Goal: Information Seeking & Learning: Learn about a topic

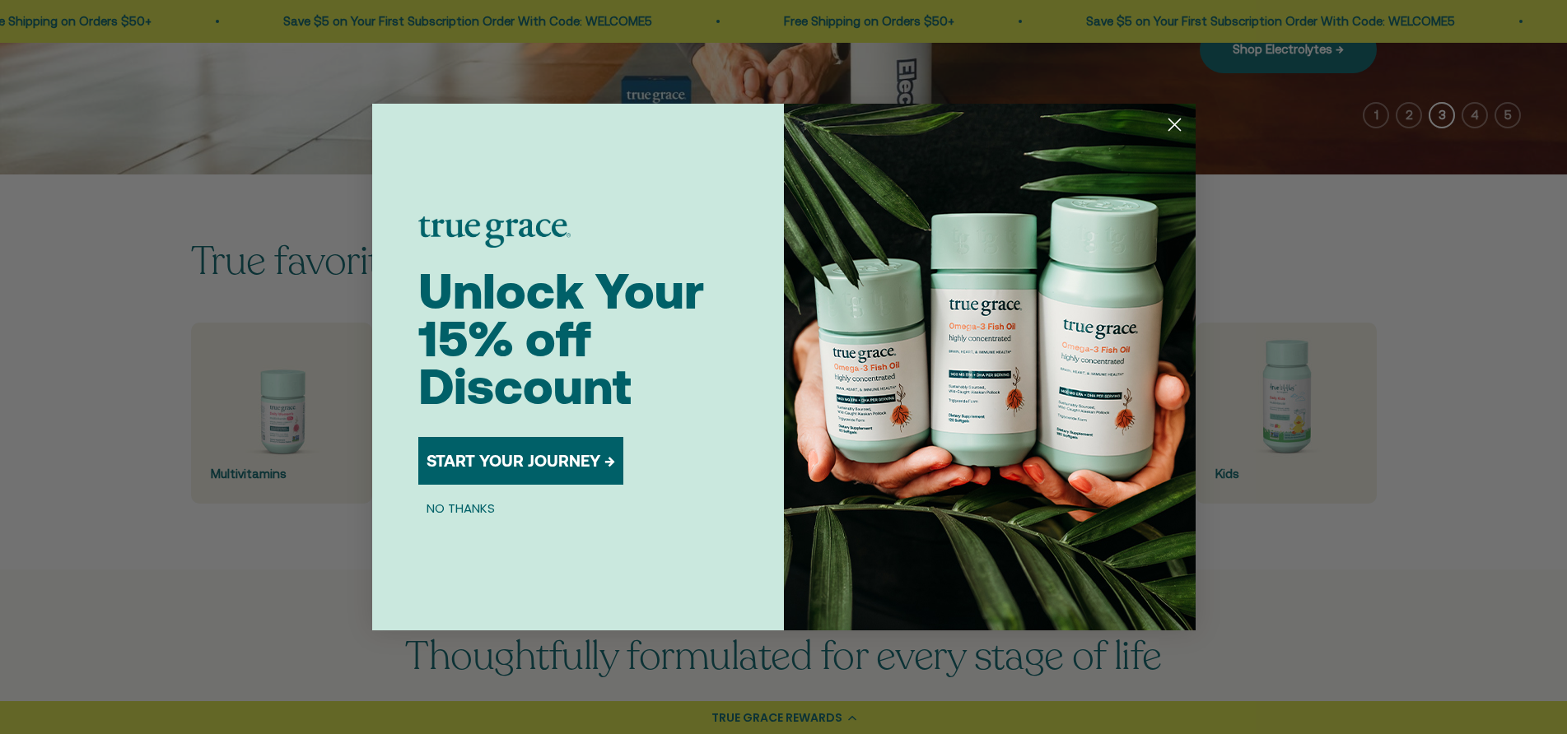
click at [1182, 127] on circle "Close dialog" at bounding box center [1173, 124] width 27 height 27
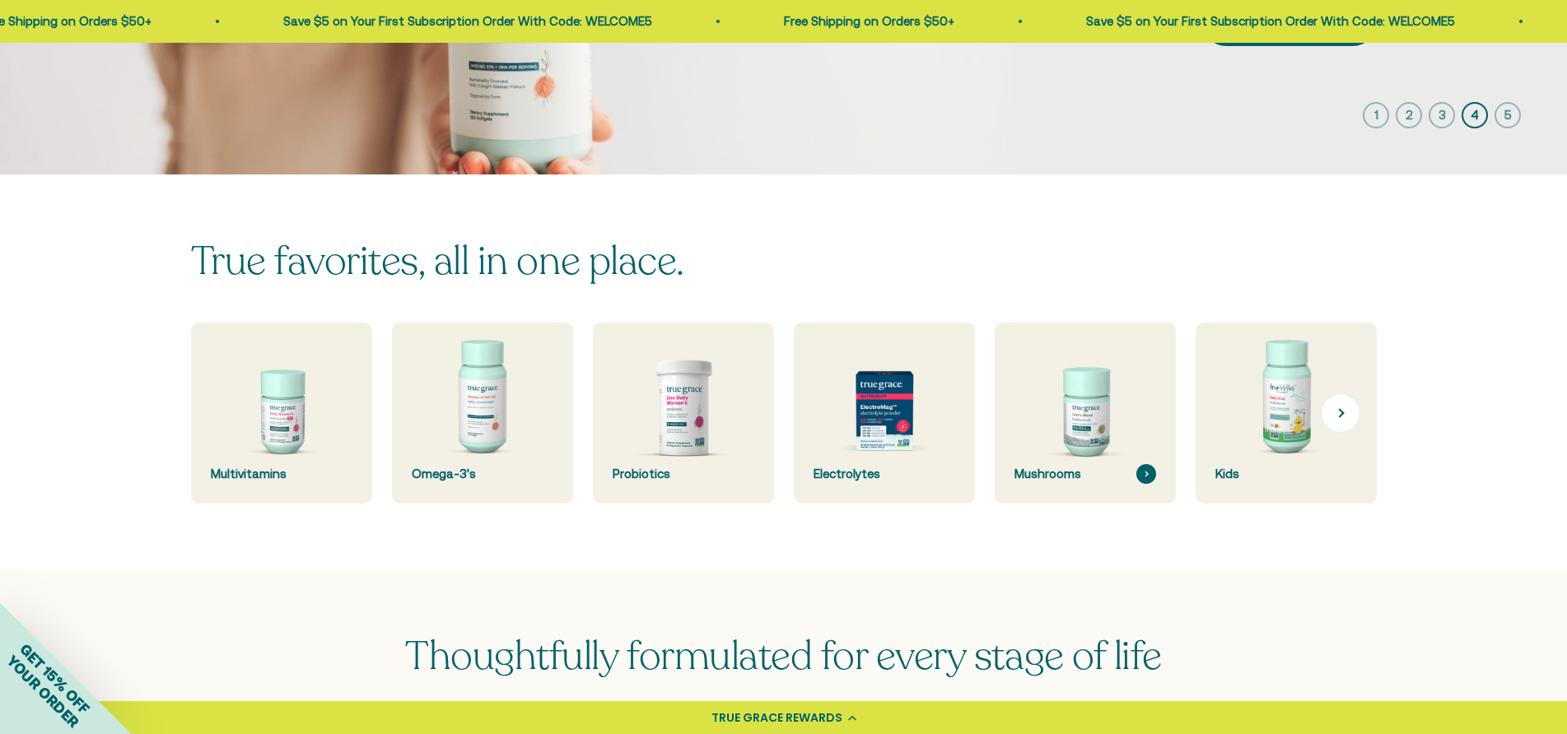
click at [1059, 430] on img at bounding box center [1085, 414] width 192 height 192
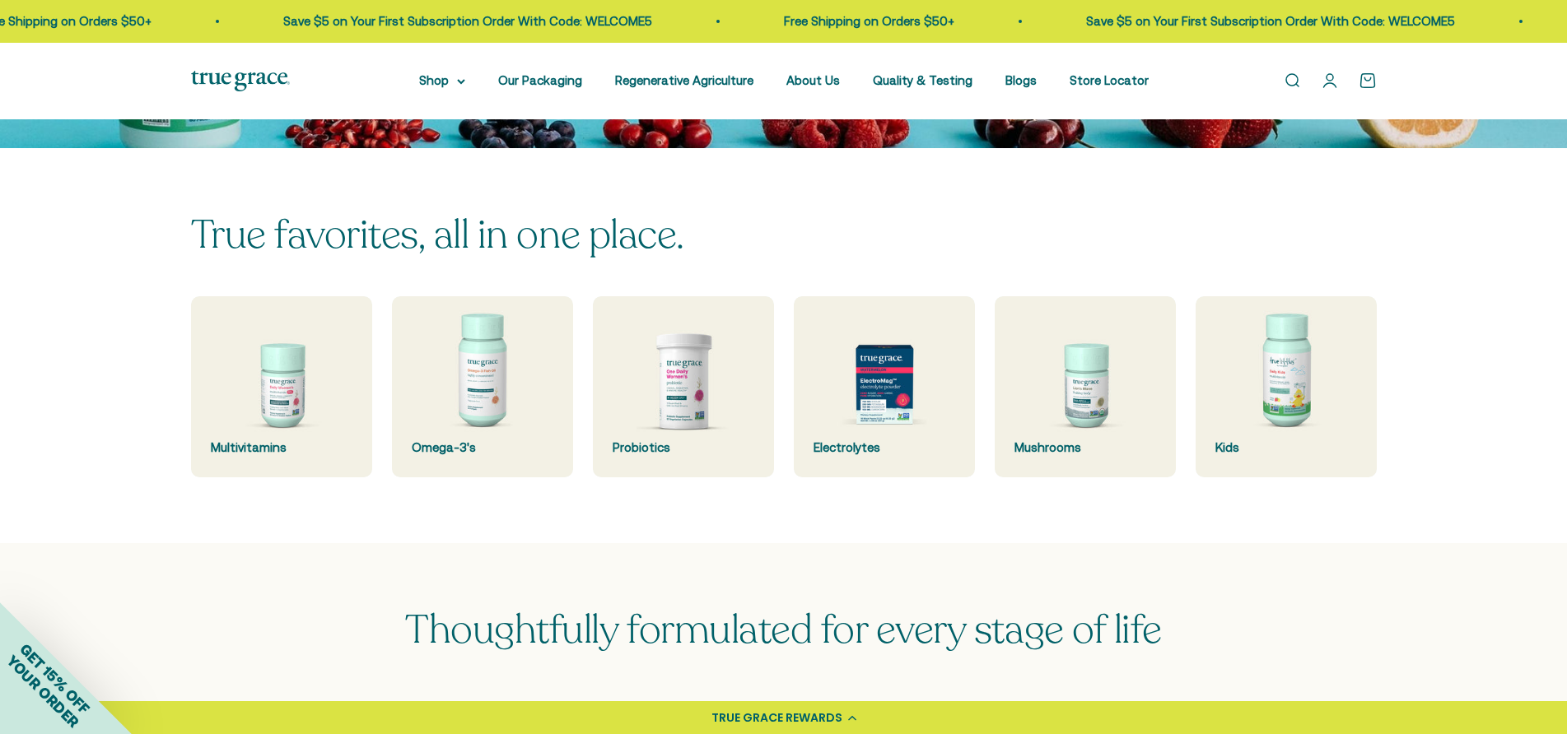
scroll to position [412, 0]
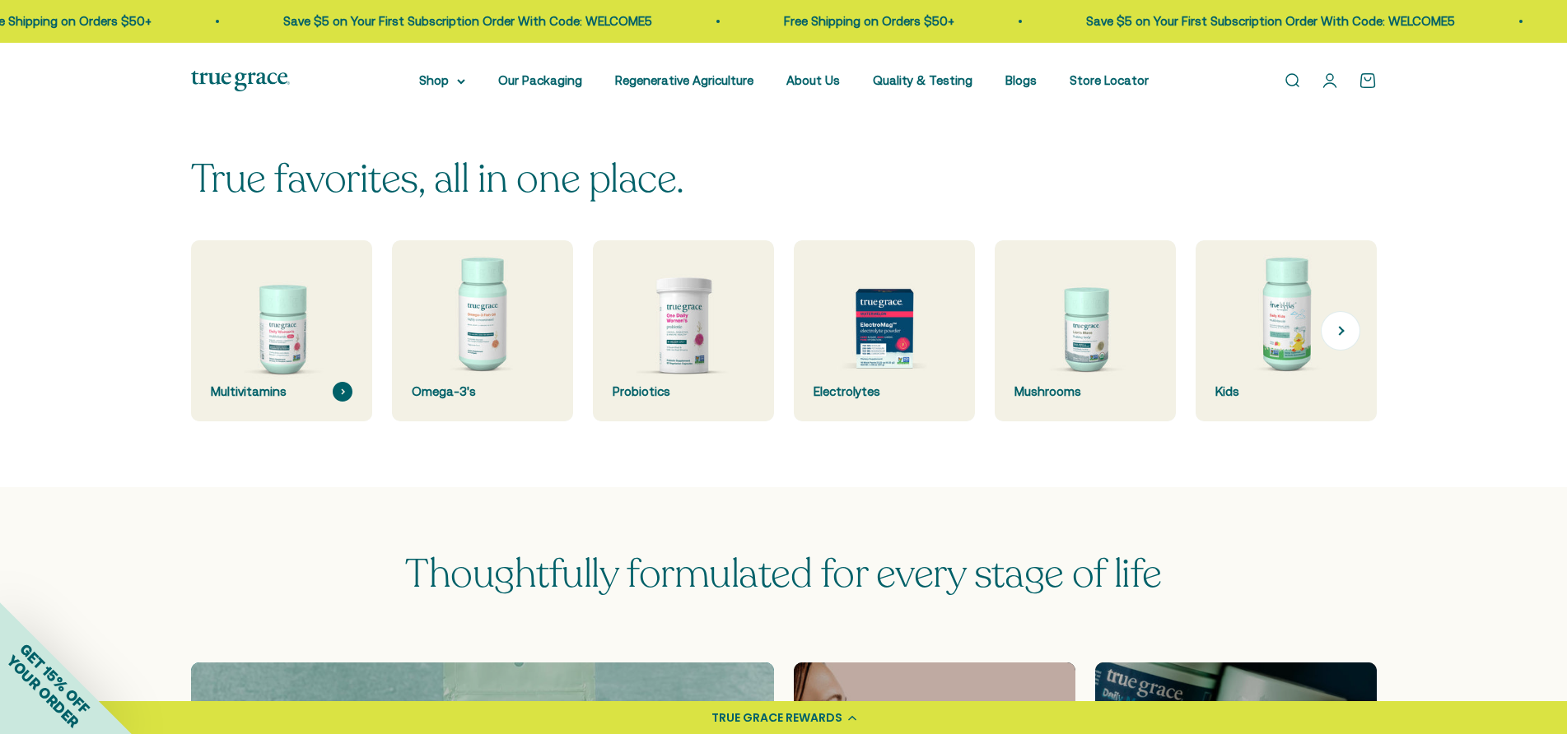
click at [294, 329] on img at bounding box center [281, 331] width 192 height 192
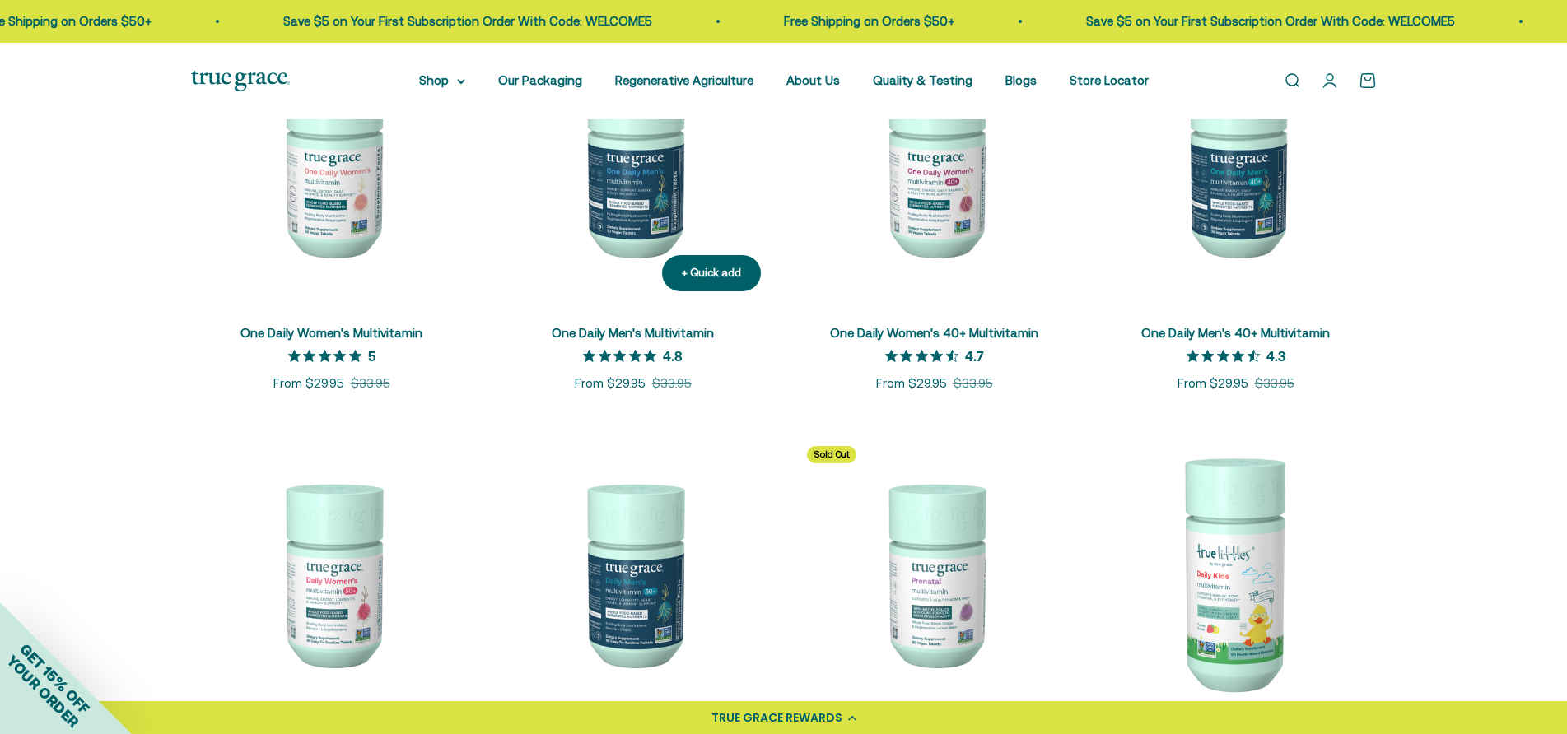
scroll to position [412, 0]
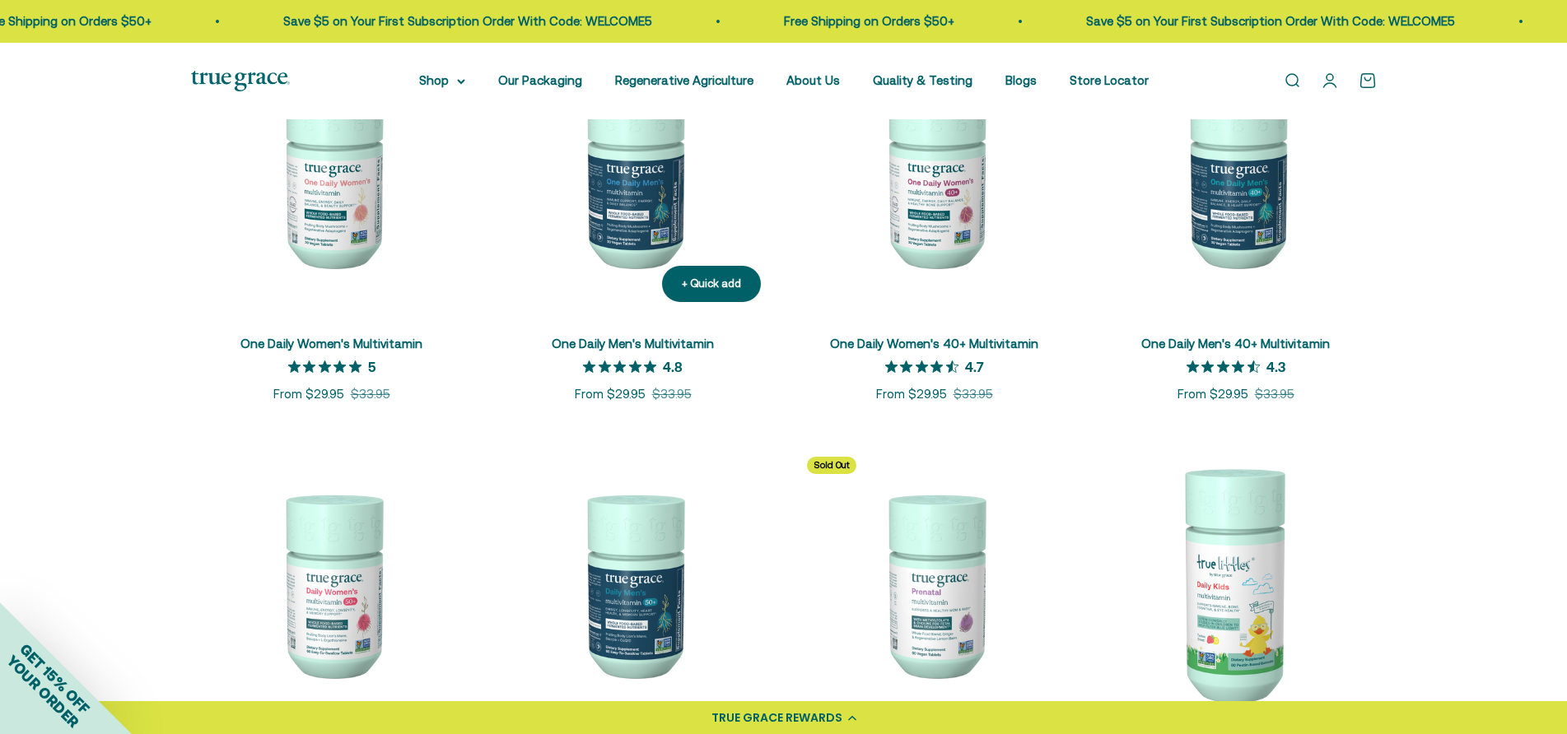
click at [618, 211] on img at bounding box center [633, 175] width 282 height 282
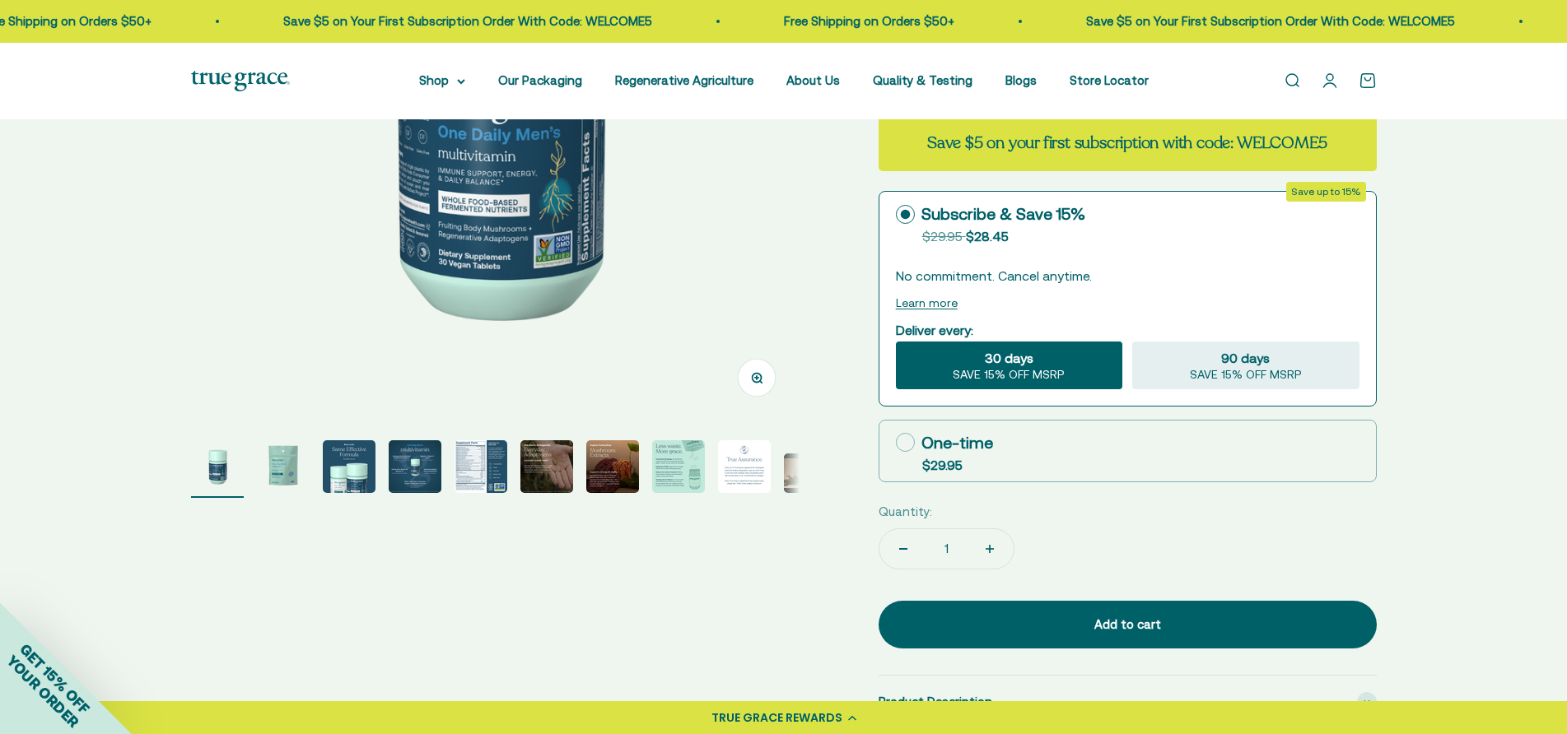
scroll to position [412, 0]
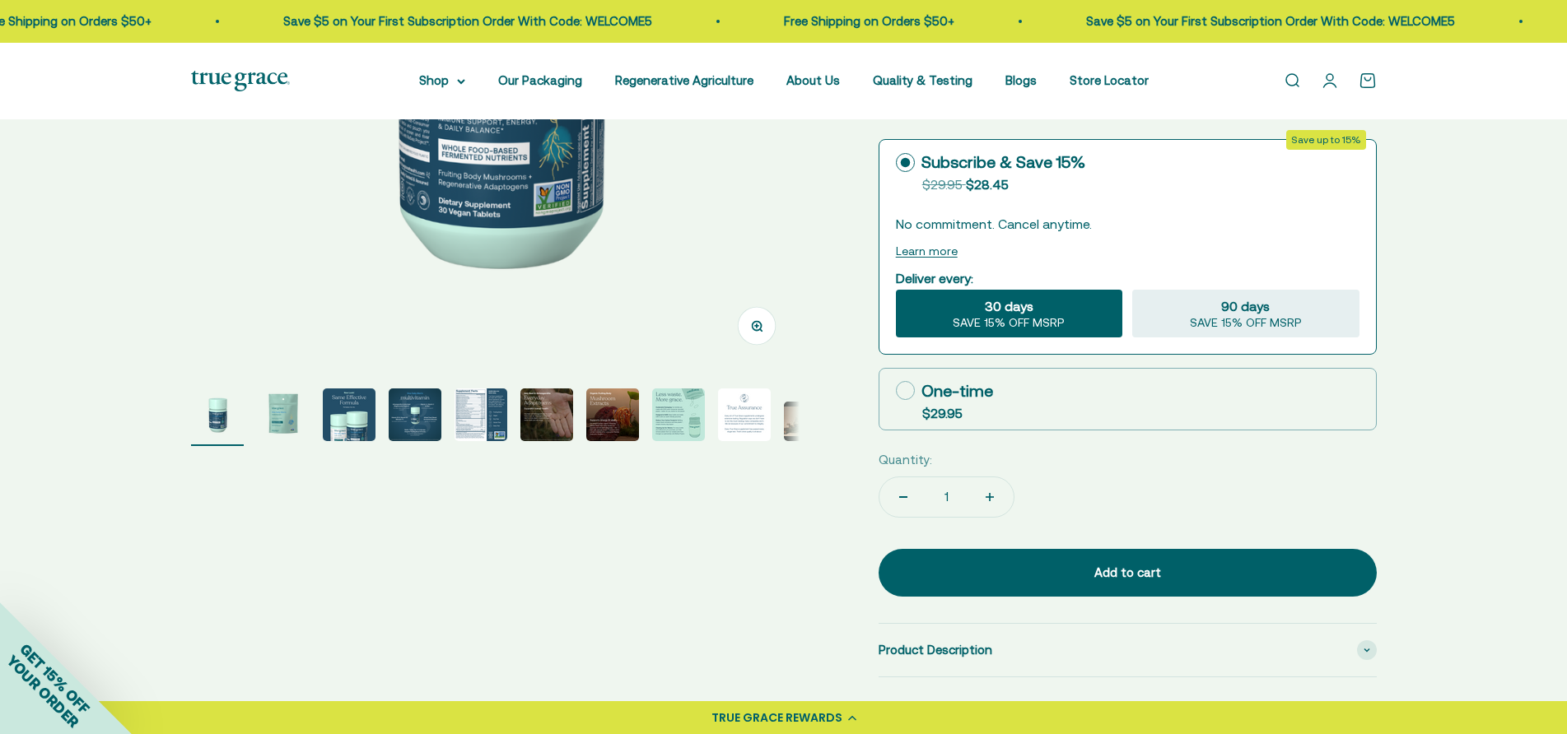
click at [544, 413] on img "Go to item 6" at bounding box center [546, 415] width 53 height 53
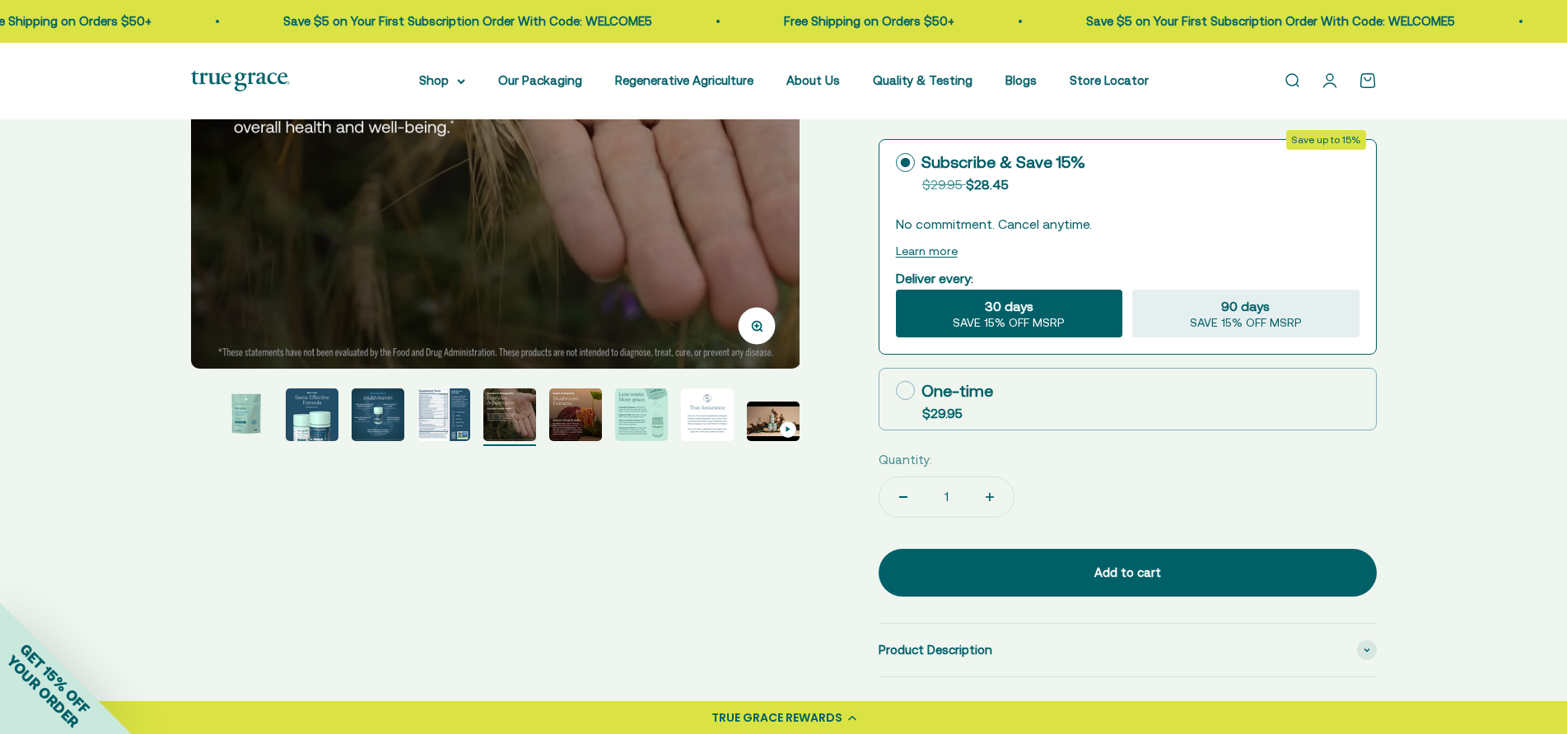
click at [650, 429] on img "Go to item 8" at bounding box center [641, 415] width 53 height 53
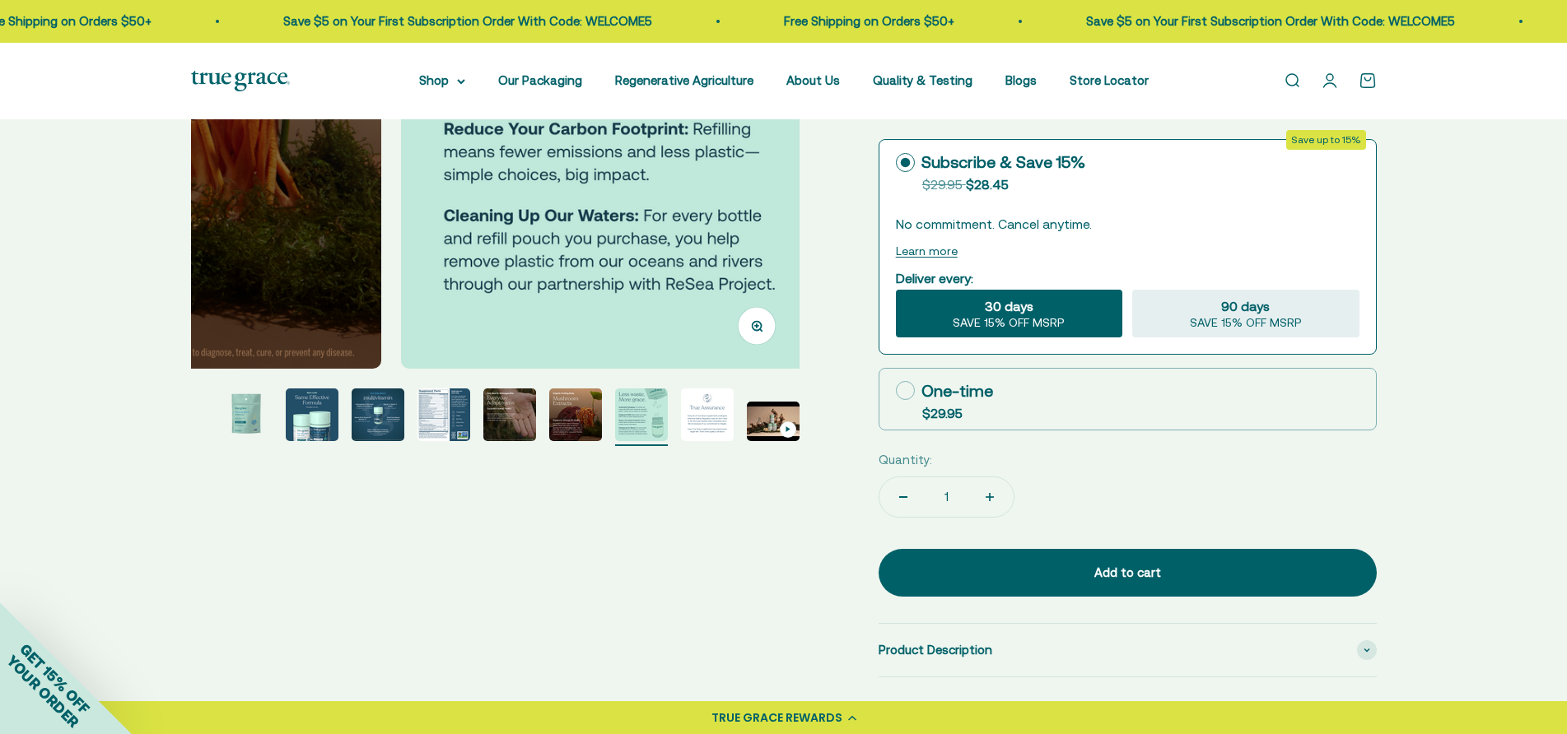
scroll to position [0, 4399]
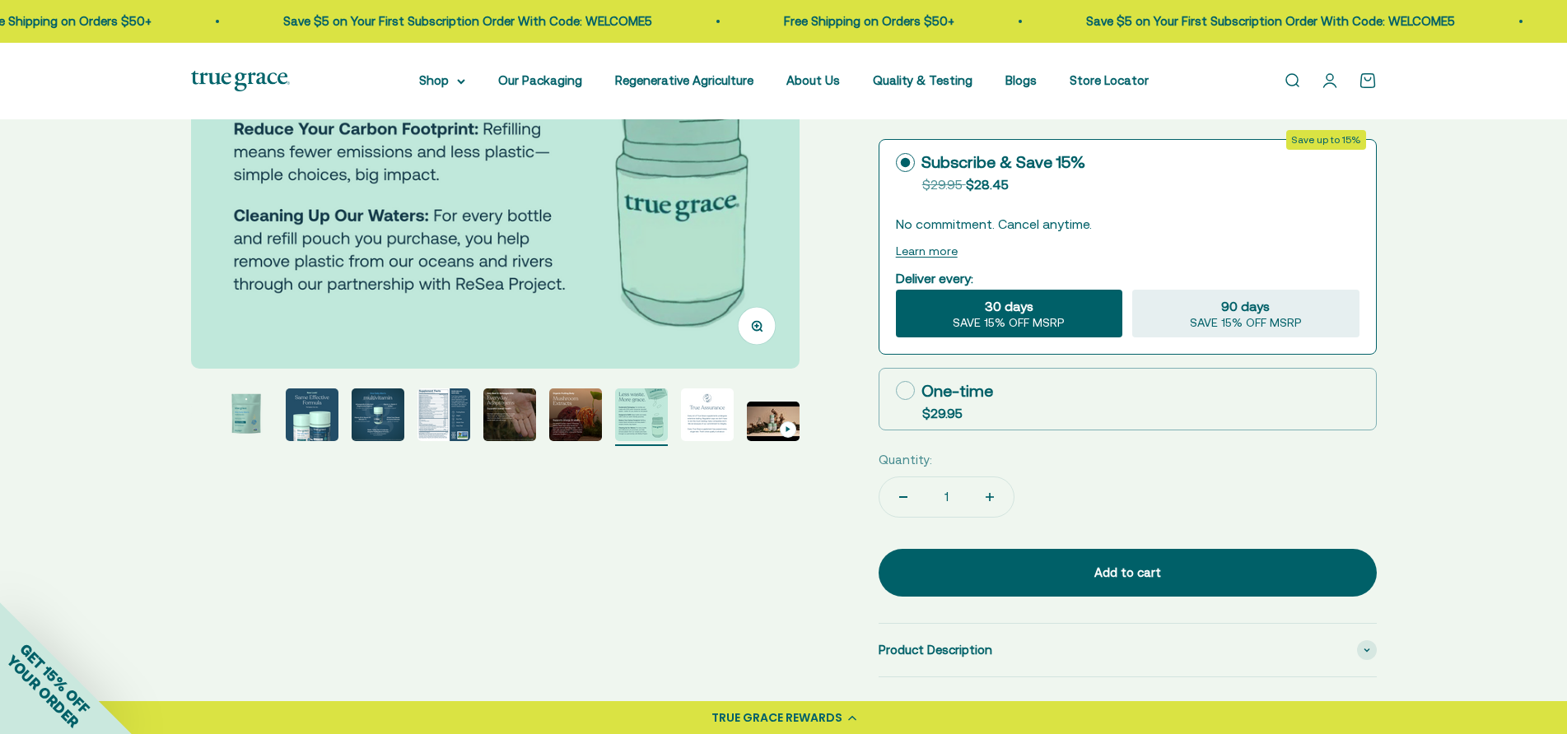
click at [702, 427] on img "Go to item 9" at bounding box center [707, 415] width 53 height 53
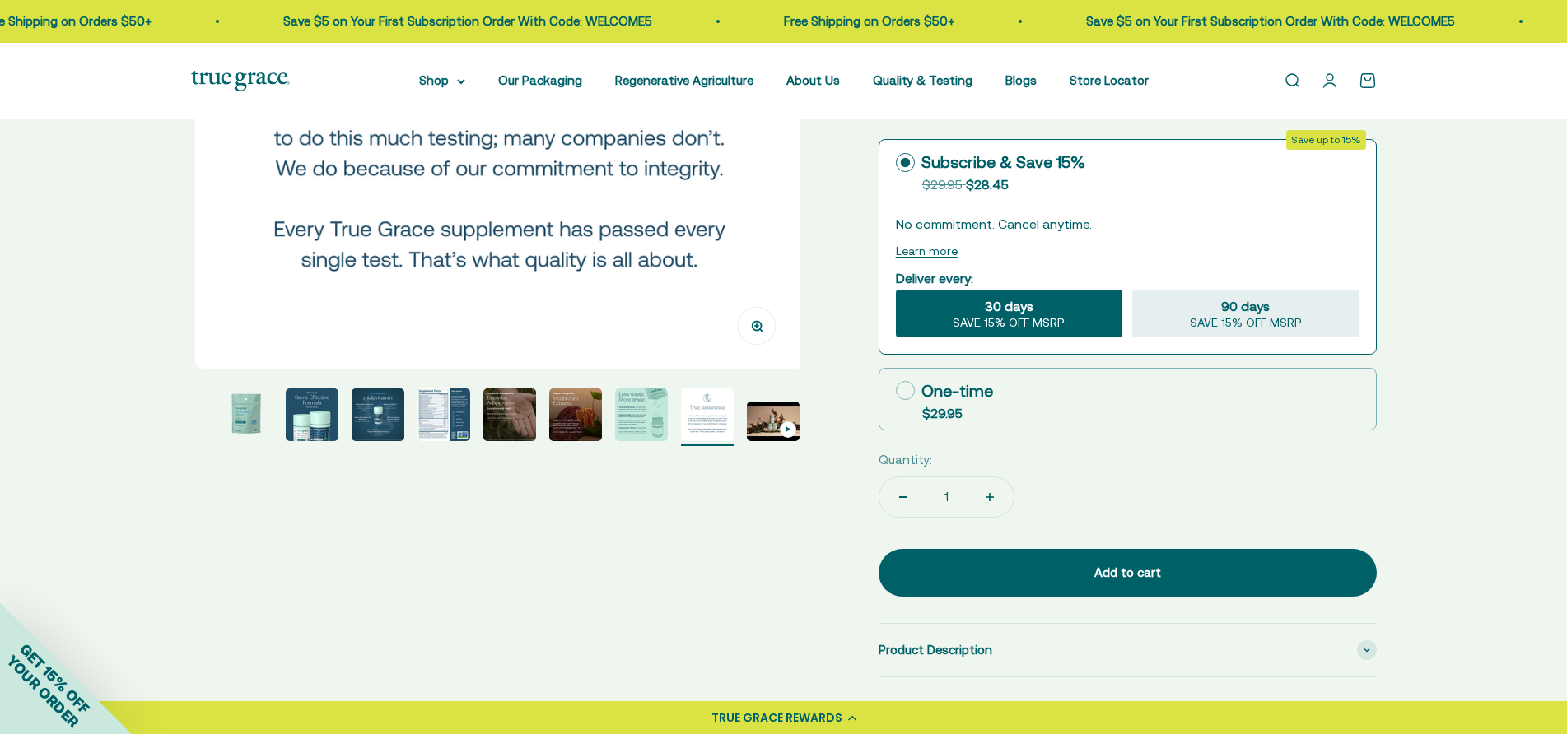
scroll to position [0, 5027]
click at [759, 421] on img "Go to item 10" at bounding box center [773, 422] width 53 height 40
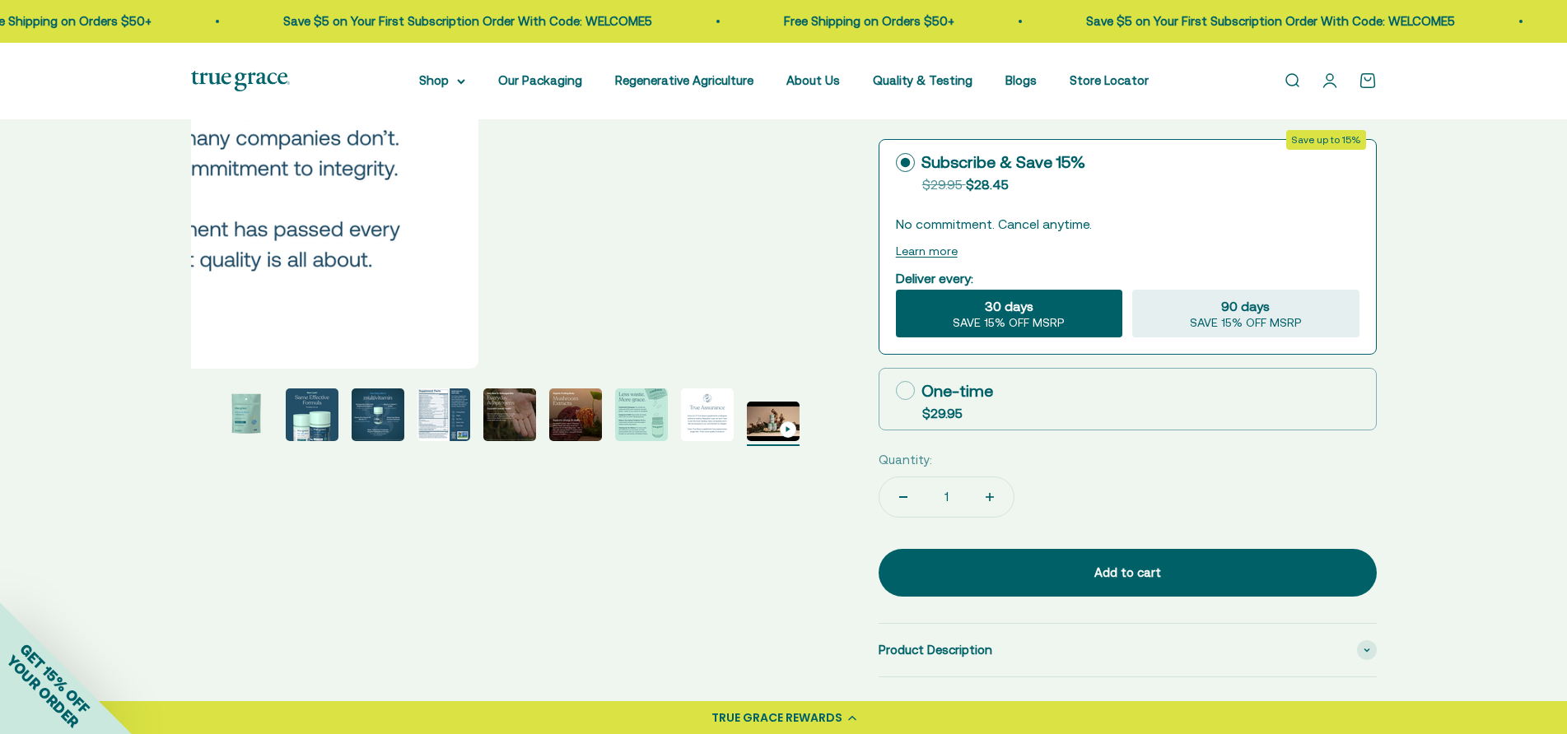
scroll to position [0, 5655]
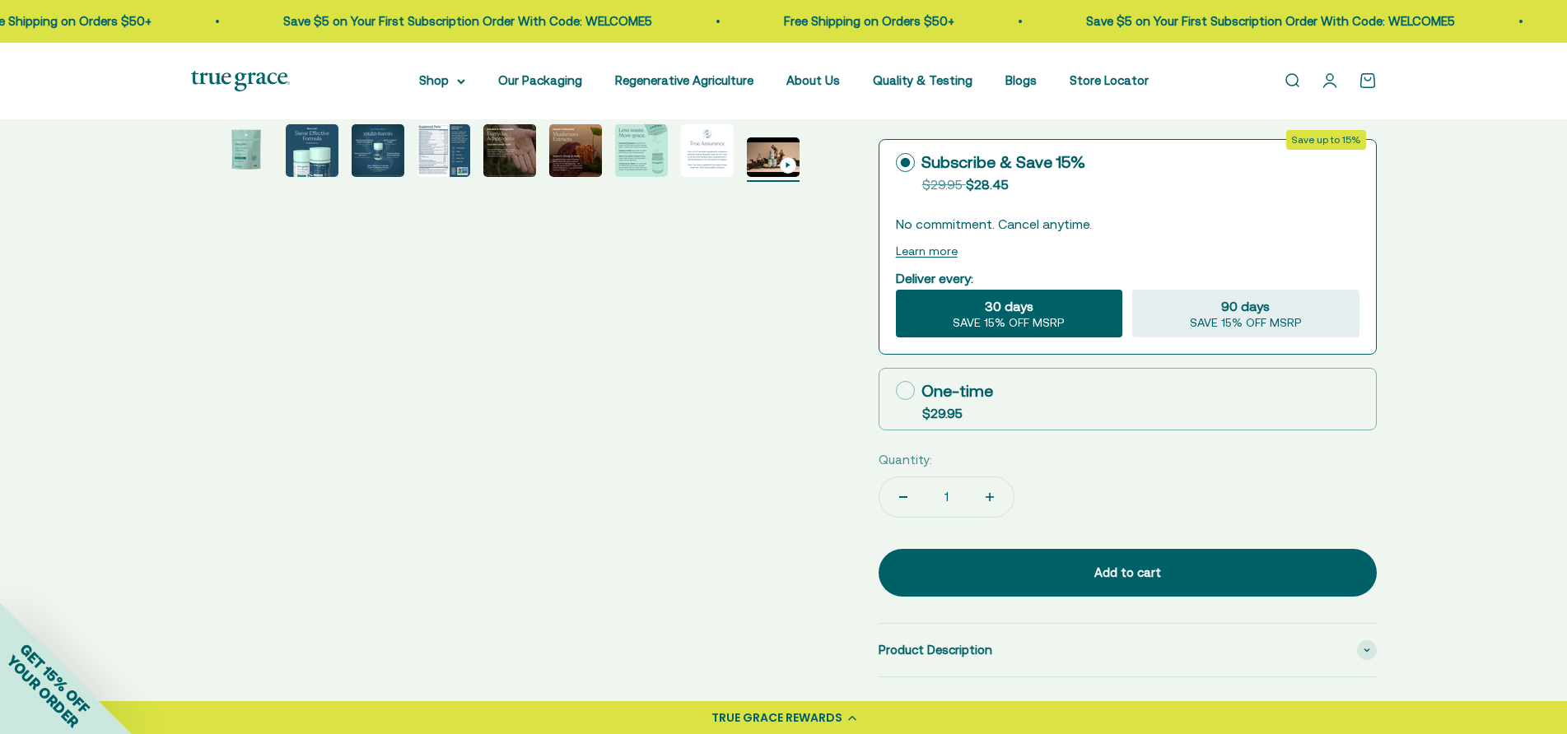
click at [790, 167] on icon "Go to item 10" at bounding box center [788, 164] width 6 height 7
click at [251, 152] on img "Go to item 2" at bounding box center [246, 150] width 53 height 53
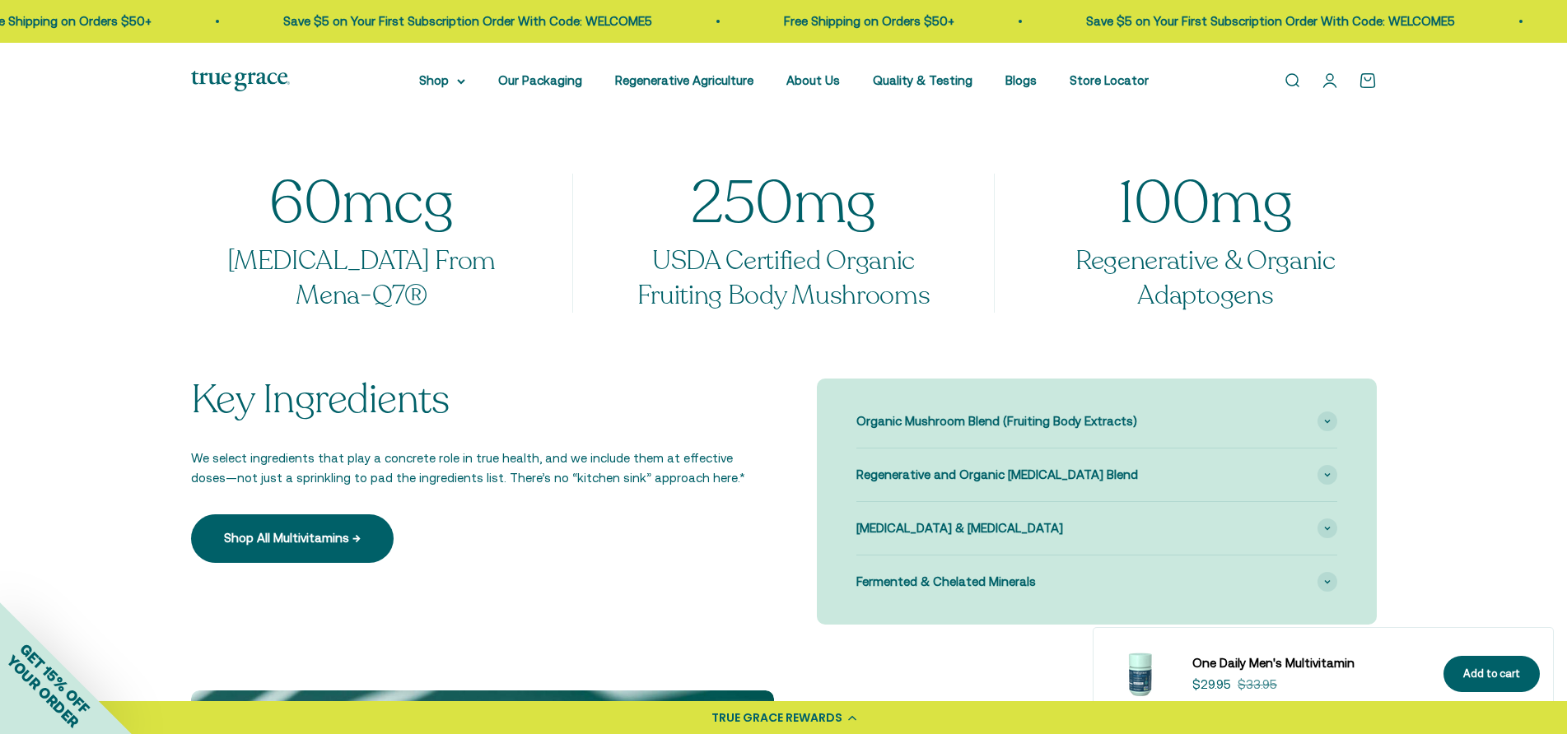
scroll to position [1482, 0]
